Goal: Register for event/course

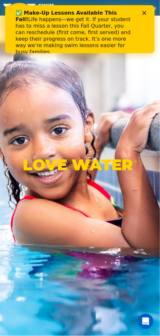
click at [147, 13] on div "Close" at bounding box center [146, 13] width 6 height 4
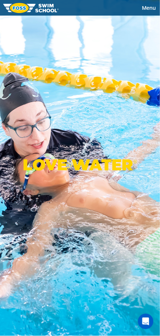
click at [155, 10] on span "Menu" at bounding box center [149, 7] width 14 height 7
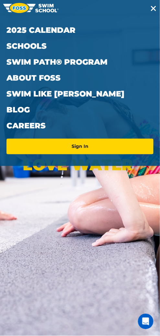
click at [47, 50] on link "Schools" at bounding box center [79, 46] width 147 height 16
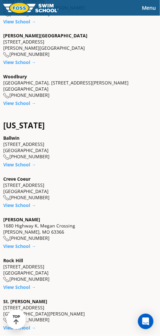
scroll to position [1284, 0]
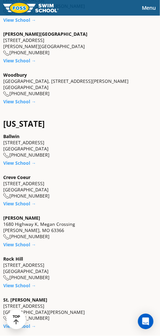
click at [28, 201] on link "View School →" at bounding box center [19, 204] width 33 height 6
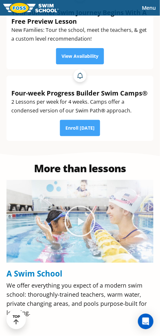
scroll to position [256, 0]
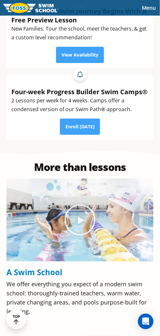
click at [86, 222] on icon "Play Video about Olympian Regan Smith, FOSS" at bounding box center [80, 220] width 32 height 32
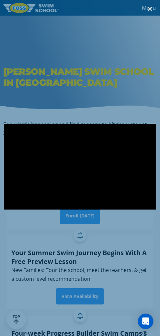
scroll to position [0, 0]
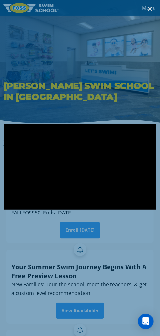
click at [157, 11] on div at bounding box center [80, 168] width 160 height 336
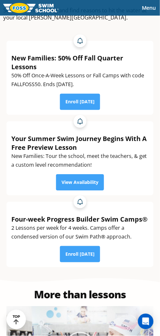
scroll to position [130, 0]
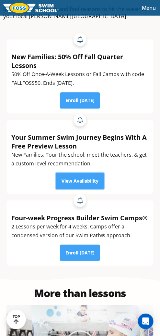
click at [97, 184] on link "View Availability" at bounding box center [80, 181] width 48 height 16
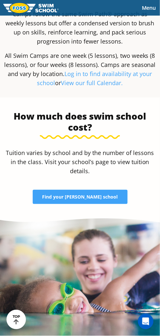
scroll to position [1366, 0]
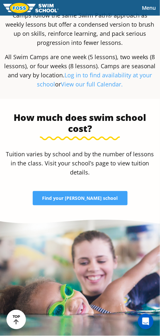
click at [110, 191] on link "Find your FOSS school" at bounding box center [80, 198] width 95 height 14
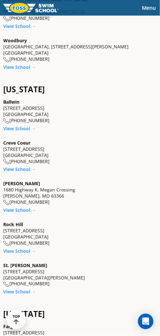
scroll to position [1321, 0]
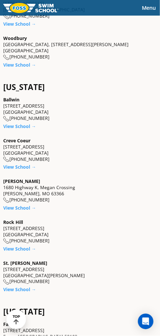
click at [29, 164] on link "View School →" at bounding box center [19, 167] width 33 height 6
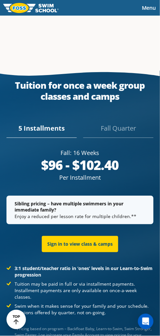
scroll to position [1261, 0]
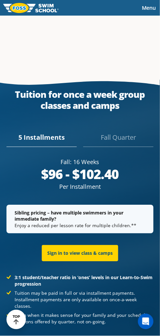
click at [132, 137] on div "Fall Quarter" at bounding box center [118, 140] width 70 height 14
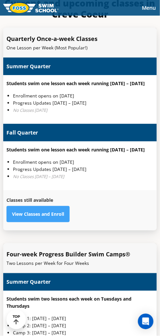
scroll to position [1645, 0]
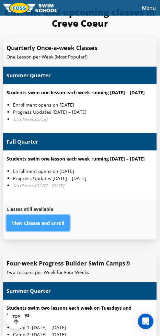
click at [65, 215] on link "View Classes and Enroll" at bounding box center [37, 223] width 63 height 16
